Goal: Task Accomplishment & Management: Use online tool/utility

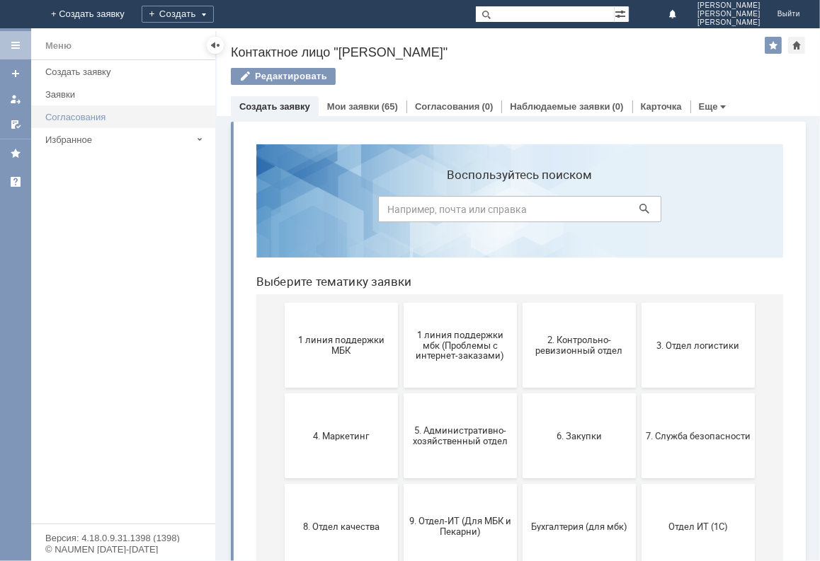
drag, startPoint x: 47, startPoint y: 96, endPoint x: 87, endPoint y: 110, distance: 42.8
click at [47, 96] on div "Заявки" at bounding box center [125, 94] width 161 height 11
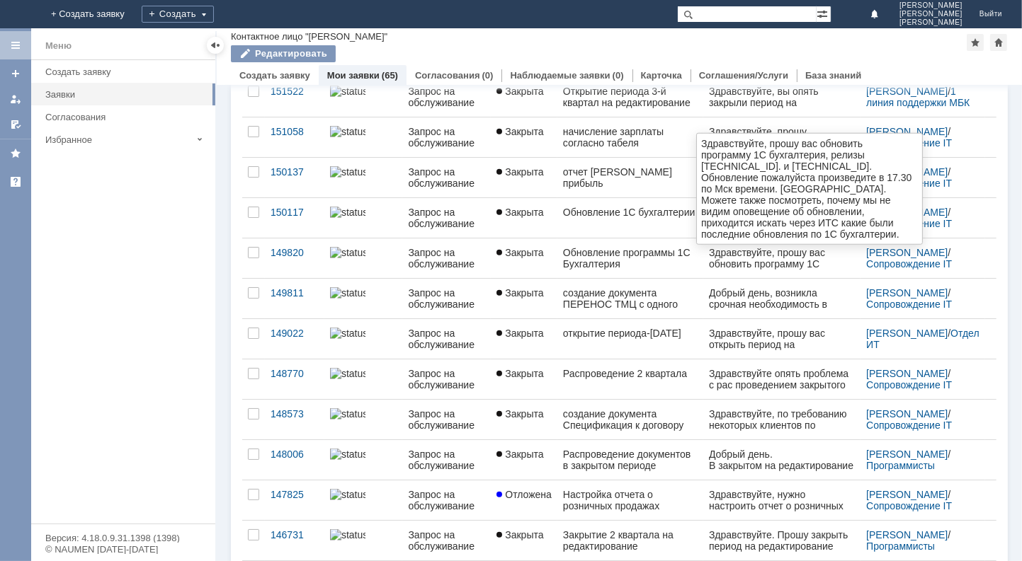
scroll to position [1544, 0]
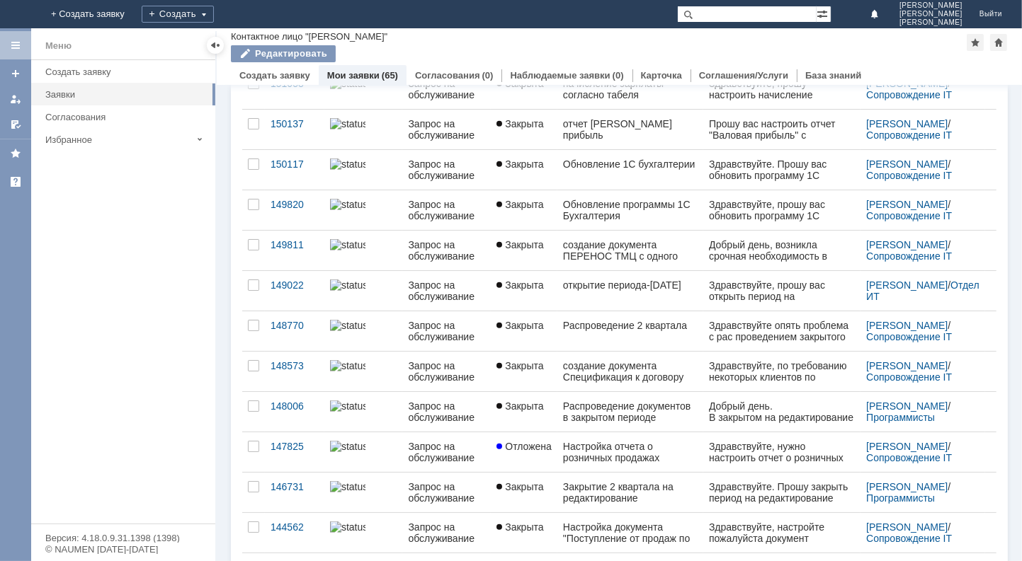
click at [618, 248] on div "создание документа ПЕРЕНОС ТМЦ с одного МОЛ на другое" at bounding box center [630, 250] width 135 height 23
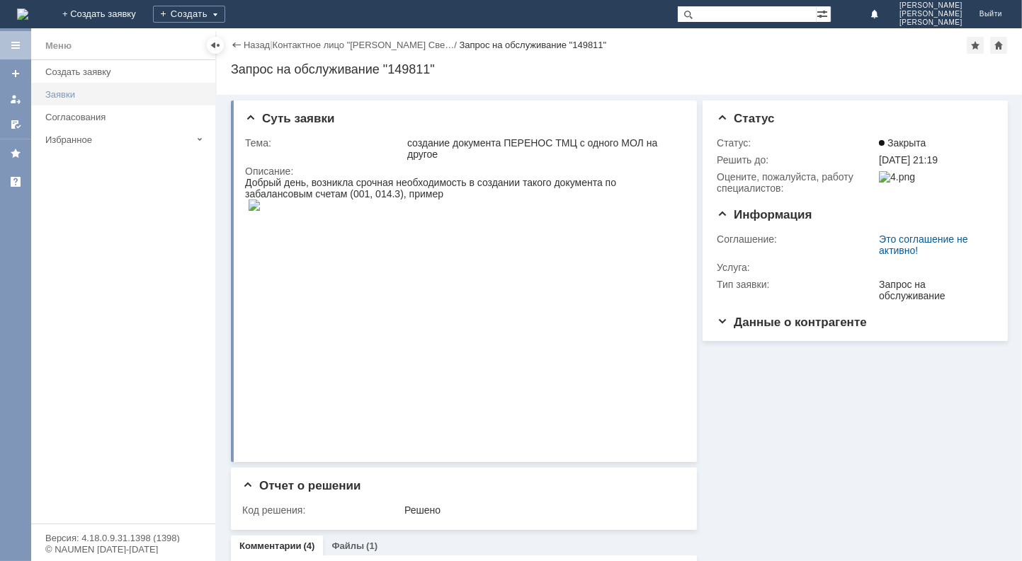
click at [58, 98] on div "Заявки" at bounding box center [125, 94] width 161 height 11
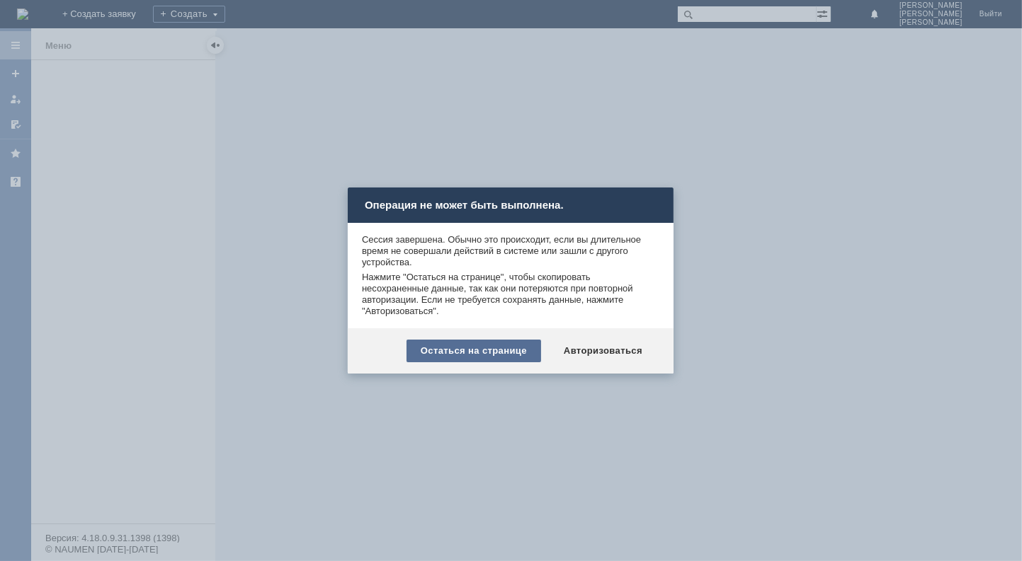
click at [506, 353] on div "Остаться на странице" at bounding box center [473, 351] width 135 height 23
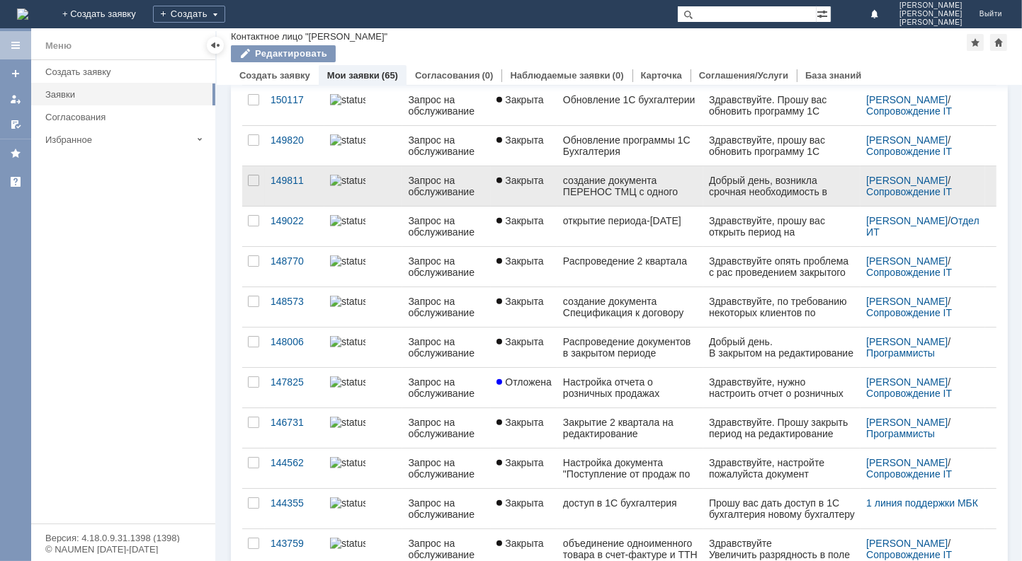
click at [601, 177] on div "создание документа ПЕРЕНОС ТМЦ с одного МОЛ на другое" at bounding box center [630, 186] width 135 height 23
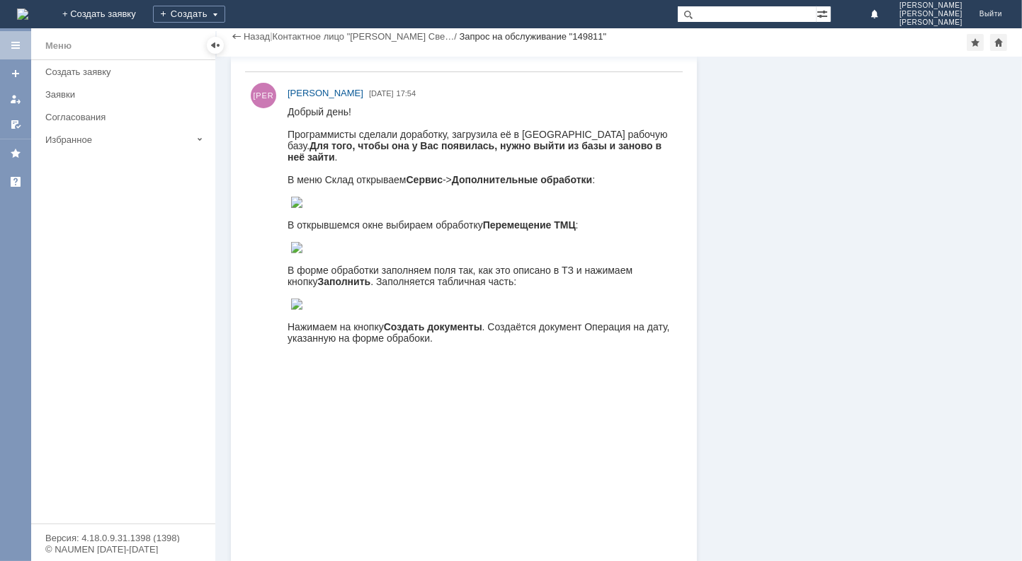
click at [978, 314] on div "Информация Статус Статус: Закрыта Решить до: [DATE] 21:19 Oцените, пожалуйста, …" at bounding box center [852, 329] width 311 height 1574
